Goal: Navigation & Orientation: Understand site structure

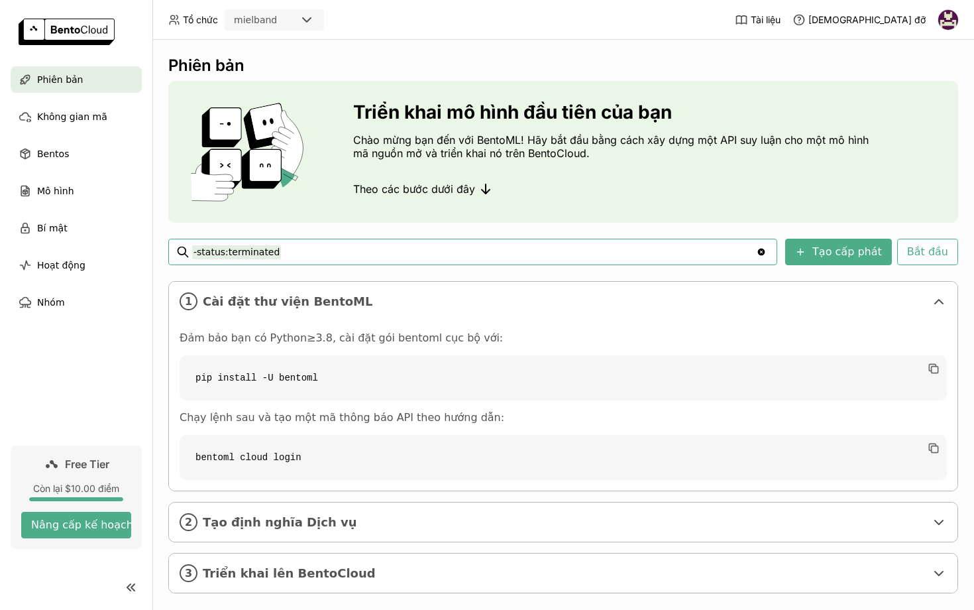
scroll to position [19, 0]
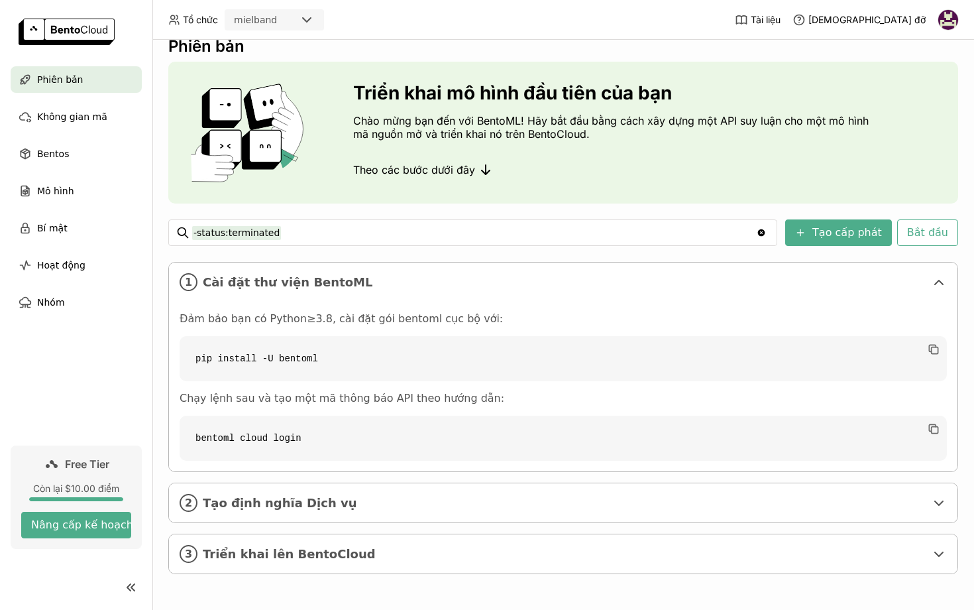
click at [956, 17] on img at bounding box center [948, 20] width 20 height 20
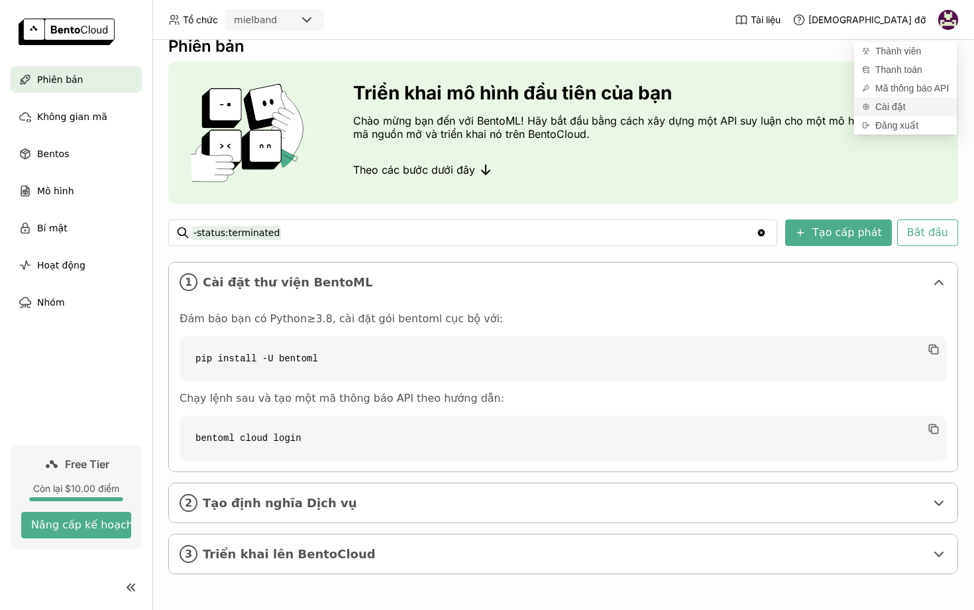
click at [897, 108] on span "Cài đặt" at bounding box center [890, 107] width 30 height 12
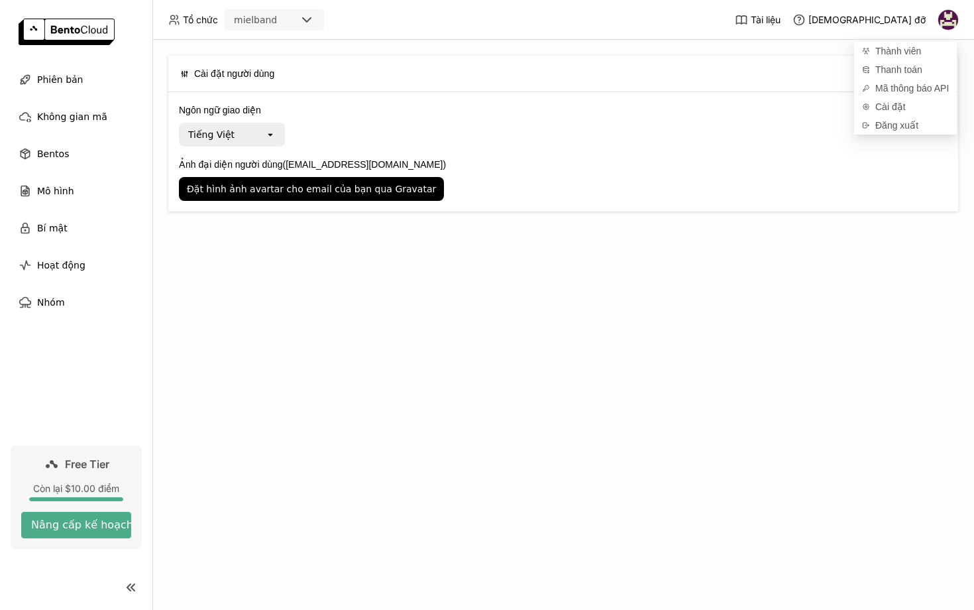
click at [251, 136] on div "Tiếng Việt" at bounding box center [222, 134] width 85 height 21
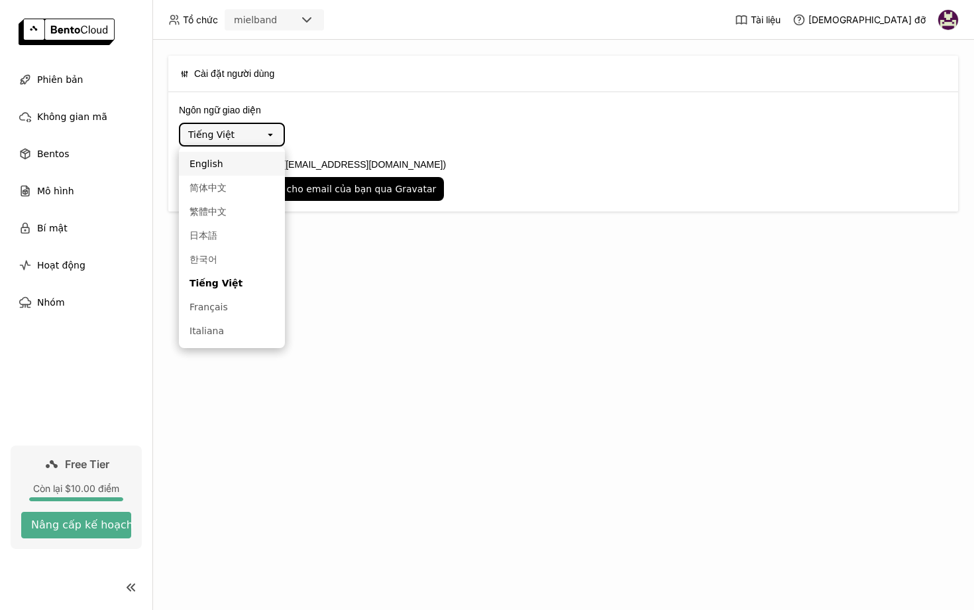
click at [219, 169] on div "English" at bounding box center [232, 163] width 85 height 13
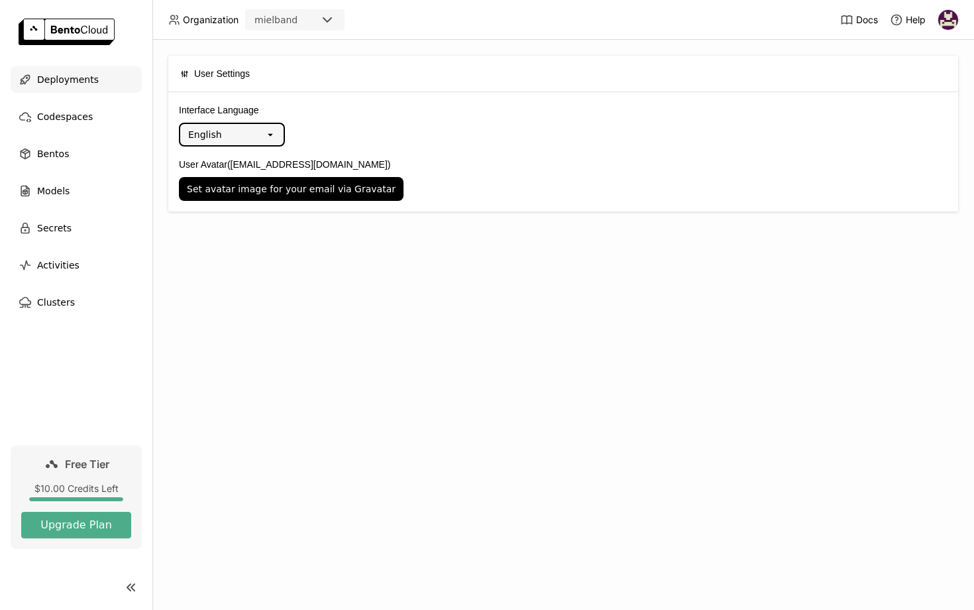
click at [50, 85] on span "Deployments" at bounding box center [68, 80] width 62 height 16
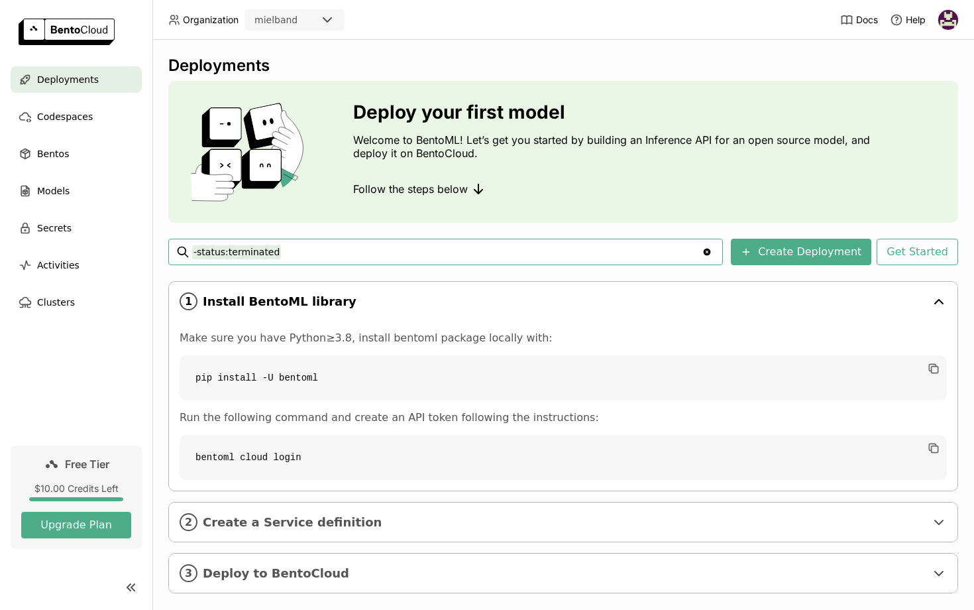
scroll to position [19, 0]
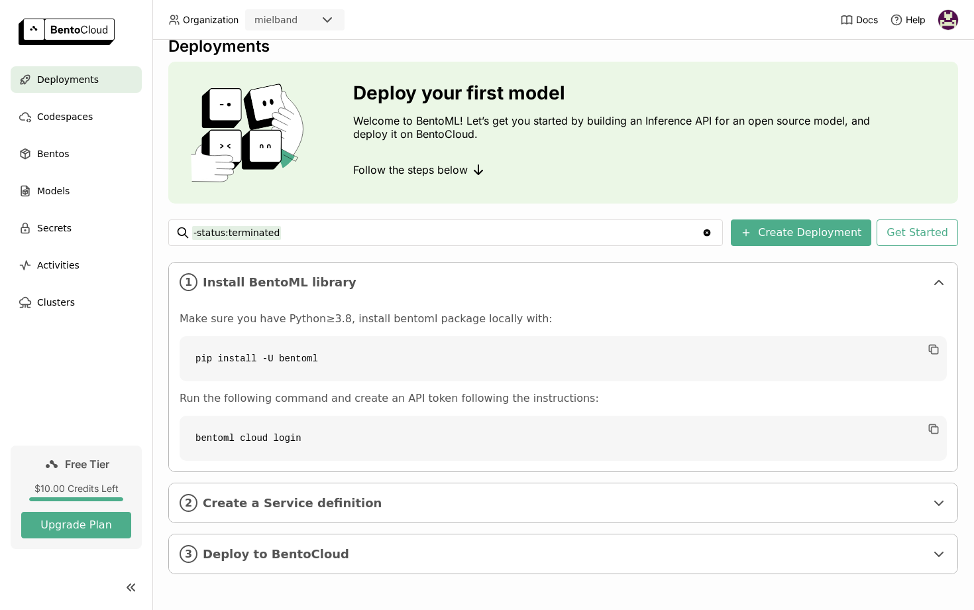
drag, startPoint x: 287, startPoint y: 329, endPoint x: 420, endPoint y: 327, distance: 133.2
click at [420, 327] on div "Make sure you have Python≥3.8, install bentoml package locally with: pip instal…" at bounding box center [563, 386] width 767 height 148
click at [397, 434] on code "bentoml cloud login" at bounding box center [563, 438] width 767 height 45
click at [349, 510] on div "2 Create a Service definition" at bounding box center [563, 502] width 789 height 39
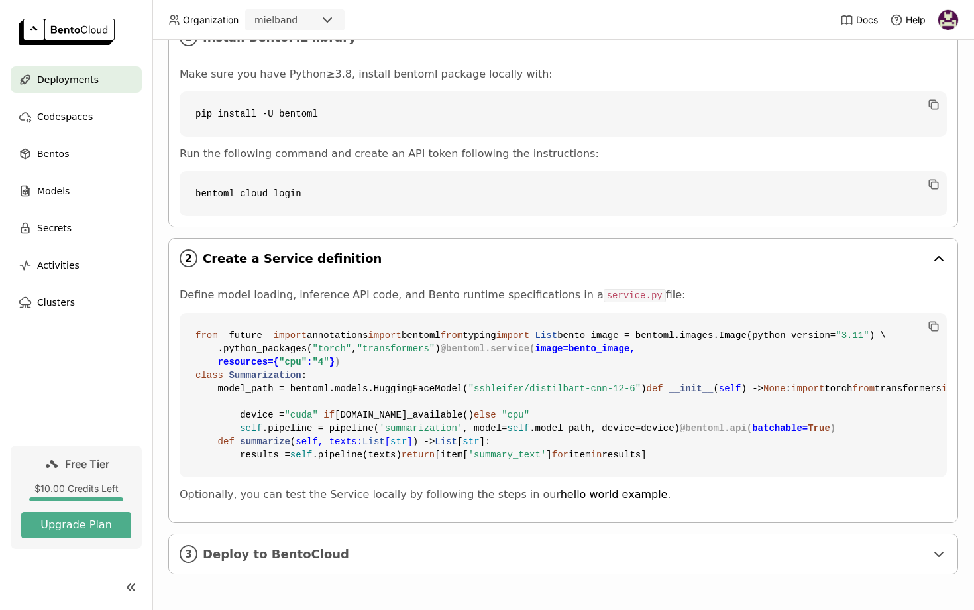
scroll to position [388, 0]
click at [87, 231] on div "Secrets" at bounding box center [76, 228] width 131 height 27
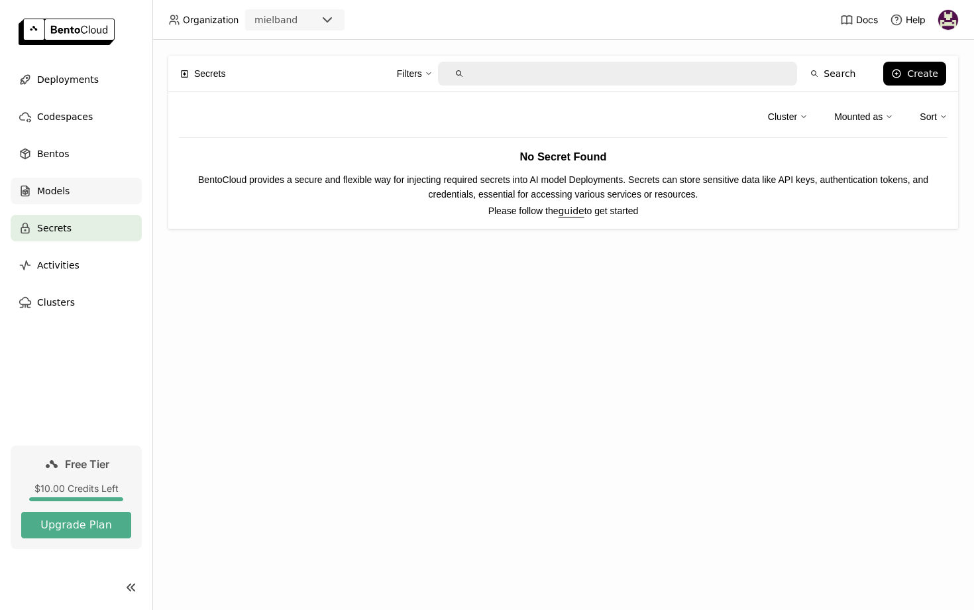
click at [74, 185] on div "Models" at bounding box center [76, 191] width 131 height 27
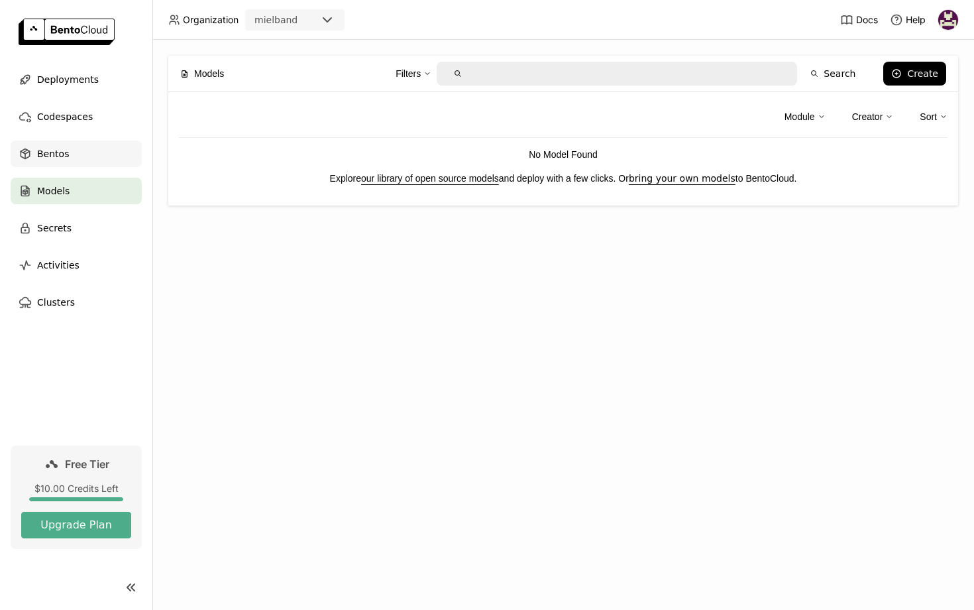
click at [49, 160] on span "Bentos" at bounding box center [53, 154] width 32 height 16
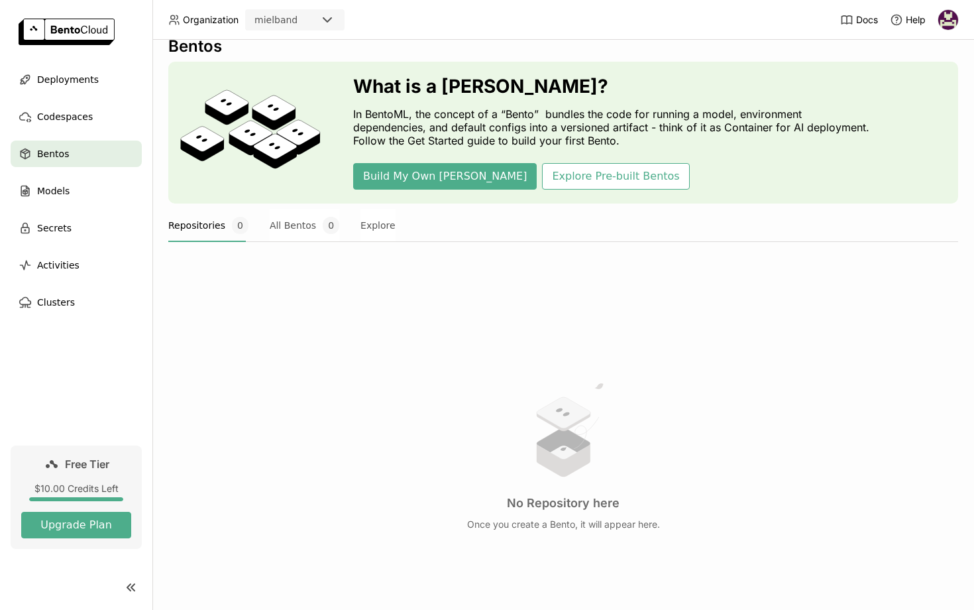
scroll to position [23, 0]
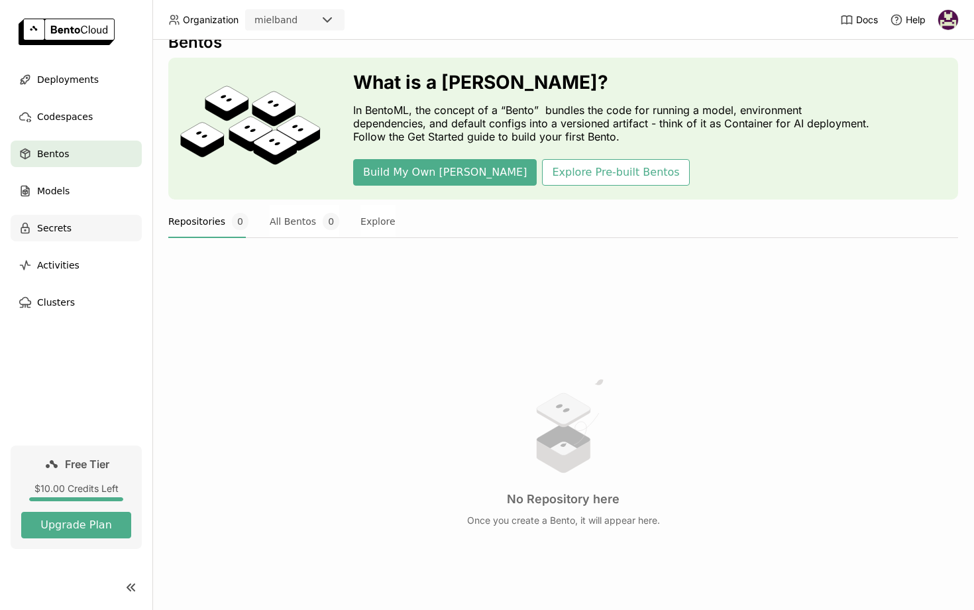
click at [93, 226] on div "Secrets" at bounding box center [76, 228] width 131 height 27
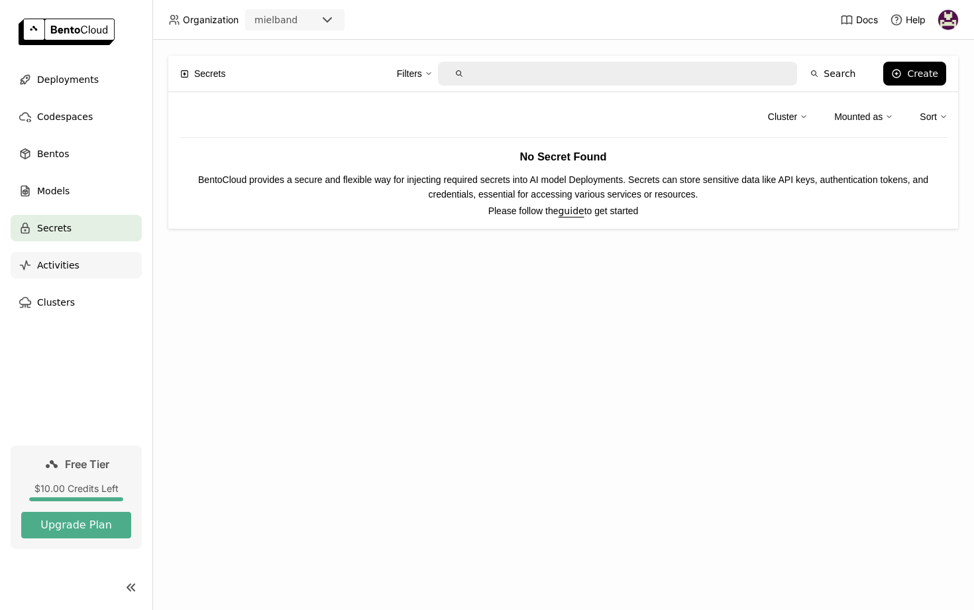
click at [82, 271] on div "Activities" at bounding box center [76, 265] width 131 height 27
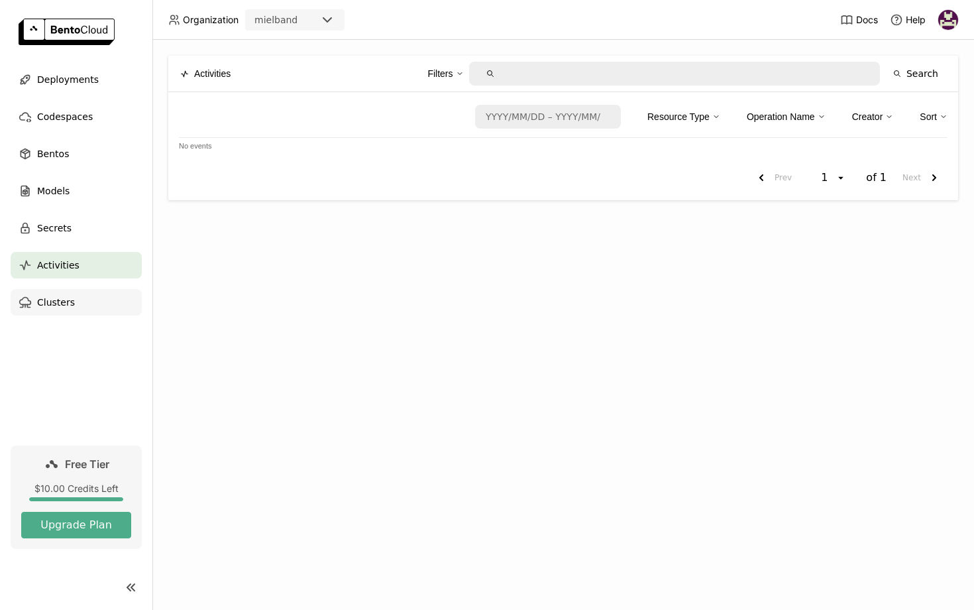
click at [82, 294] on div "Clusters" at bounding box center [76, 302] width 131 height 27
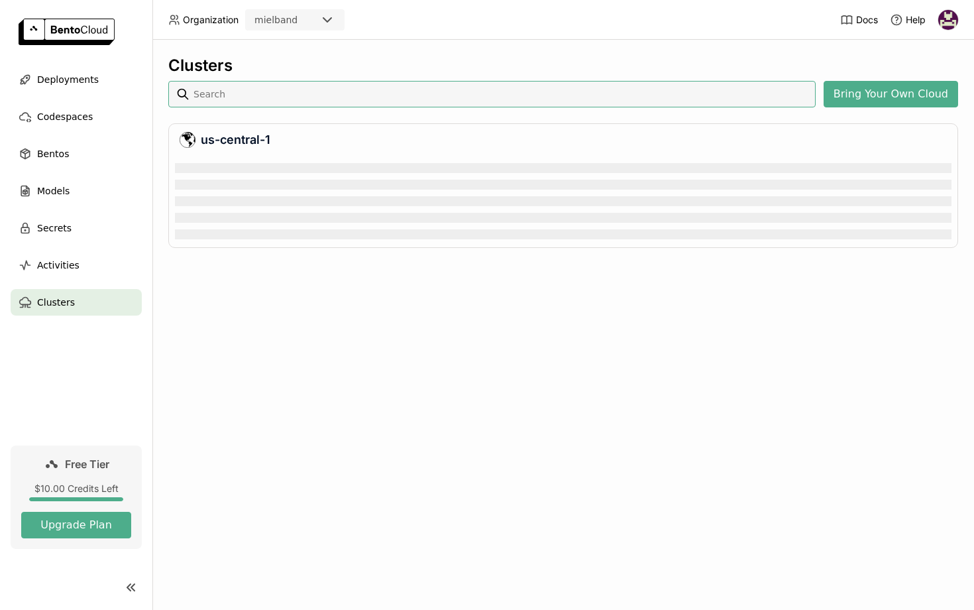
click at [288, 294] on div "Clusters Bring Your Own Cloud us-central-1" at bounding box center [563, 325] width 822 height 570
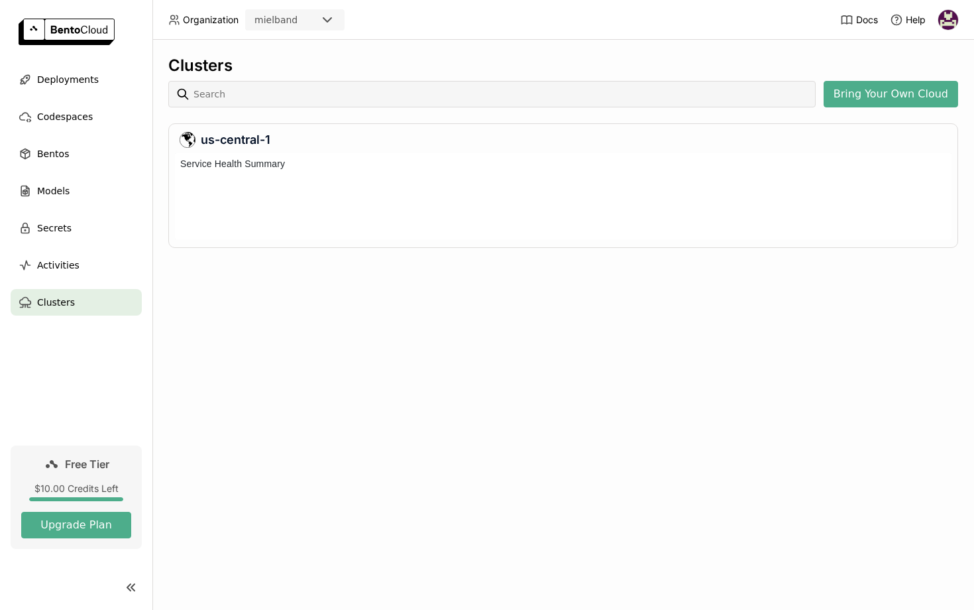
click at [323, 179] on div at bounding box center [563, 206] width 777 height 65
click at [254, 164] on h6 "Service Health Summary" at bounding box center [232, 163] width 115 height 15
click at [532, 99] on input at bounding box center [501, 93] width 618 height 21
click at [95, 74] on div "Deployments" at bounding box center [76, 79] width 131 height 27
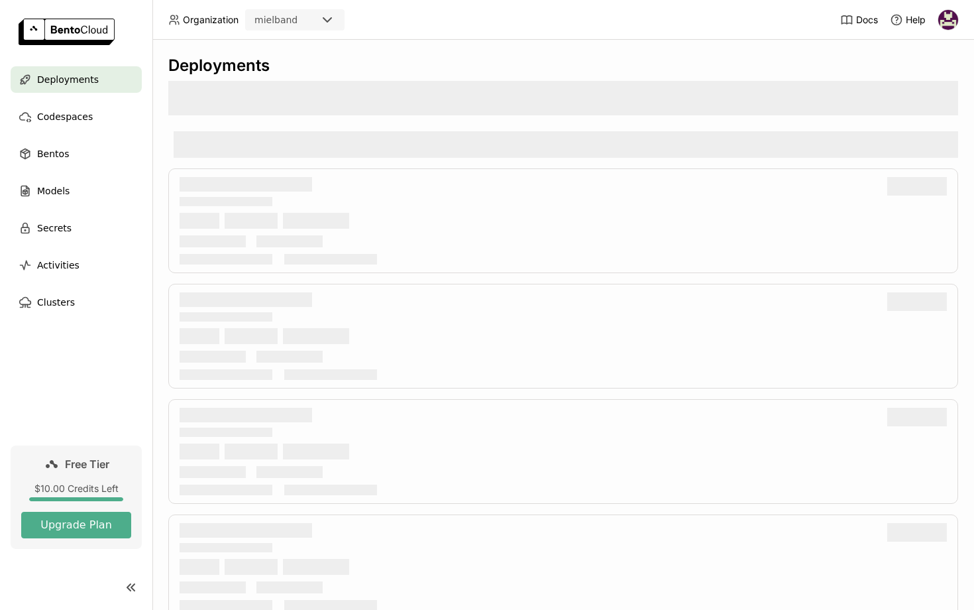
click at [89, 32] on img at bounding box center [67, 32] width 96 height 27
click at [864, 13] on link "Docs" at bounding box center [859, 19] width 38 height 13
